Goal: Task Accomplishment & Management: Complete application form

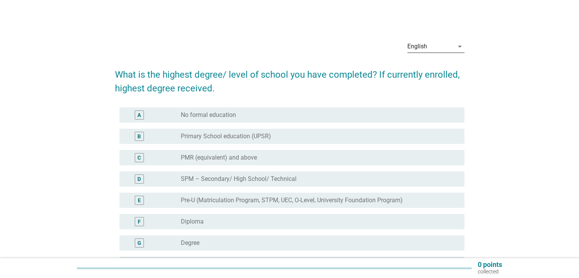
click at [428, 43] on div "English" at bounding box center [430, 46] width 46 height 12
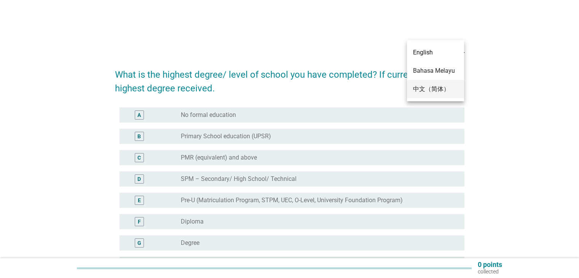
click at [428, 86] on div "中文（简体）" at bounding box center [435, 88] width 45 height 9
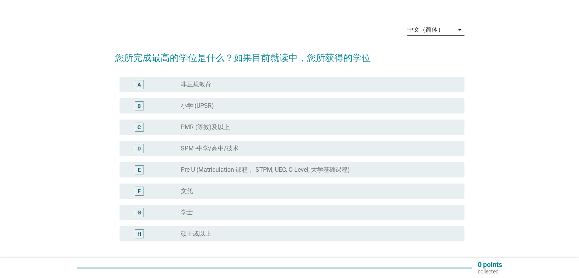
scroll to position [25, 0]
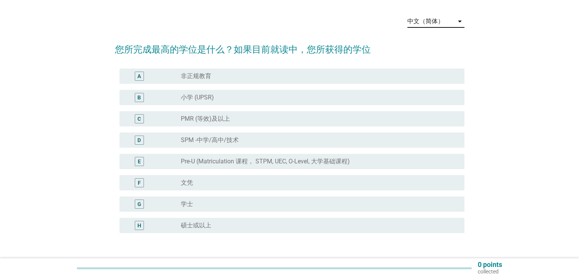
click at [231, 203] on div "radio_button_unchecked 学士" at bounding box center [316, 204] width 271 height 8
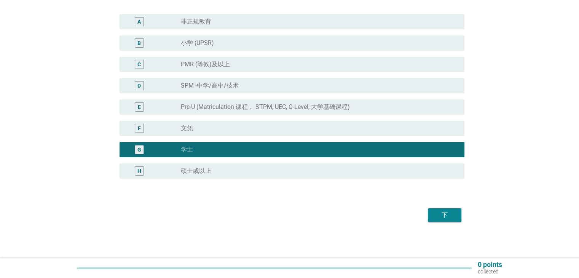
scroll to position [80, 0]
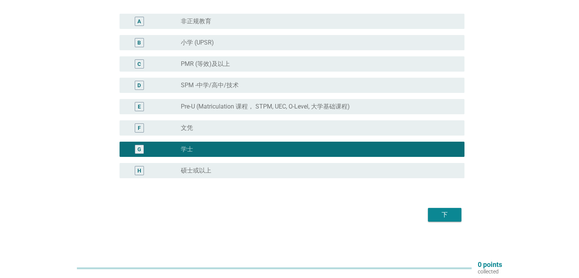
click at [437, 212] on div "下" at bounding box center [444, 214] width 21 height 9
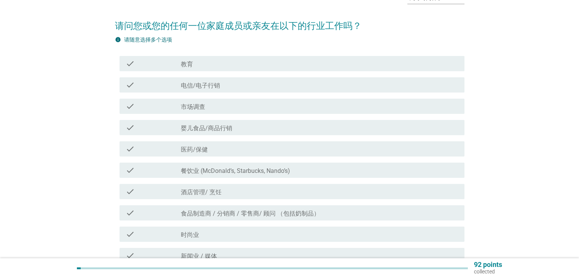
scroll to position [51, 0]
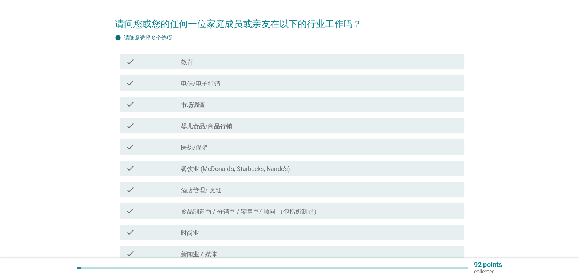
click at [255, 187] on div "check_box_outline_blank 酒店管理/ 烹饪" at bounding box center [319, 189] width 277 height 9
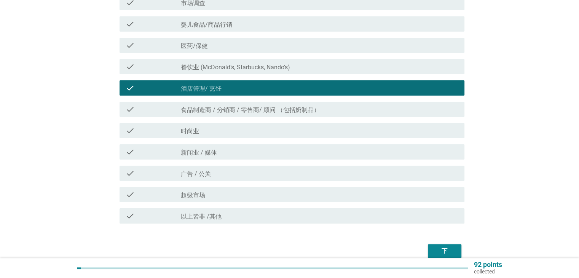
scroll to position [152, 0]
click at [439, 251] on div "下" at bounding box center [444, 250] width 21 height 9
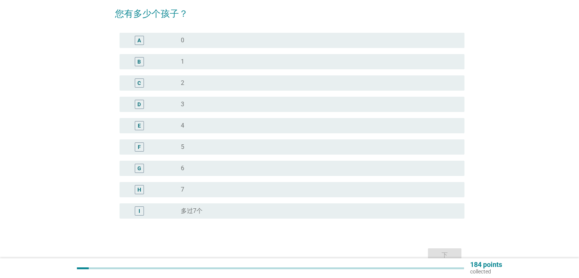
scroll to position [63, 0]
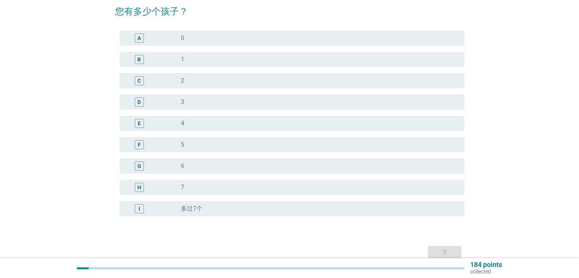
click at [285, 40] on div "radio_button_unchecked 0" at bounding box center [316, 38] width 271 height 8
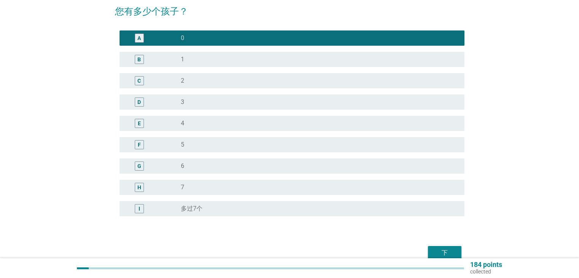
click at [446, 250] on div "下" at bounding box center [444, 252] width 21 height 9
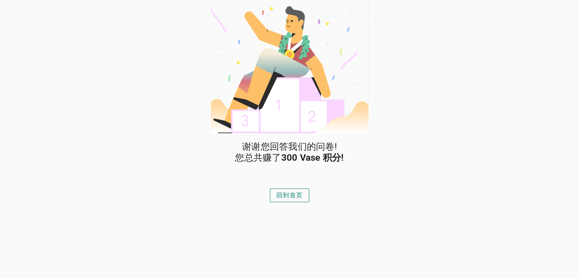
click at [292, 196] on div "回到首页" at bounding box center [289, 195] width 26 height 9
